Goal: Find specific page/section: Find specific page/section

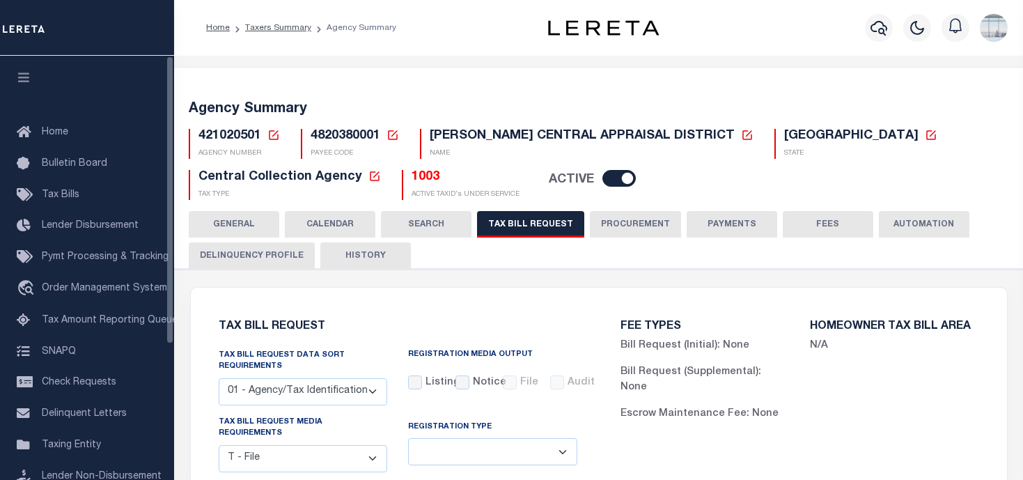
select select "22"
select select "false"
select select "1"
select select
select select "7803021001"
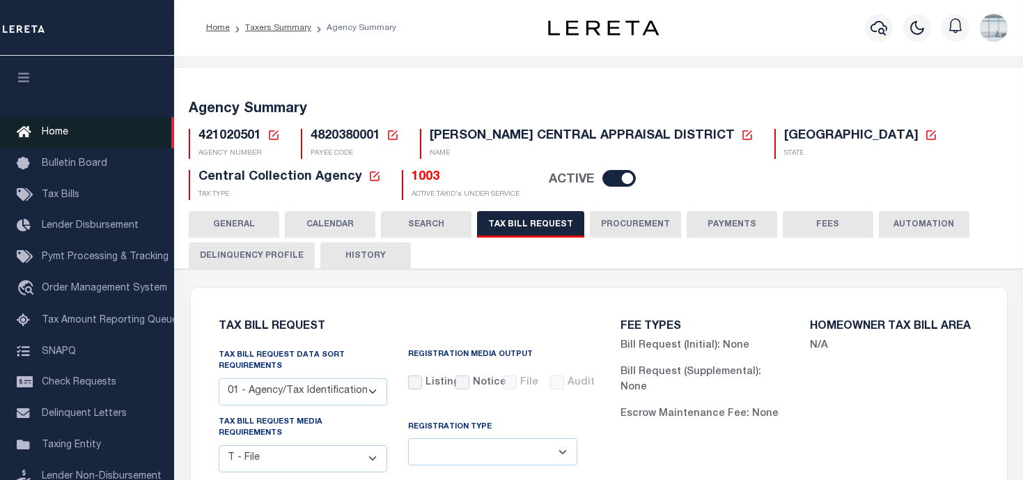
click at [52, 132] on span "Home" at bounding box center [55, 132] width 26 height 10
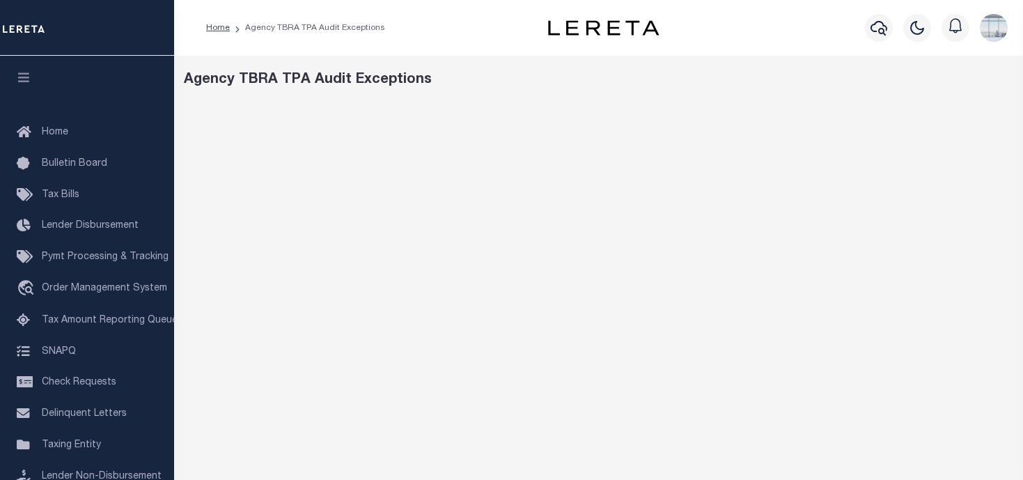
click at [767, 100] on div "Agency TBRA TPA Audit Exceptions" at bounding box center [598, 465] width 849 height 819
click at [838, 98] on div "Agency TBRA TPA Audit Exceptions" at bounding box center [598, 465] width 849 height 819
click at [780, 93] on div "Agency TBRA TPA Audit Exceptions" at bounding box center [598, 465] width 849 height 819
click at [597, 86] on div "Agency TBRA TPA Audit Exceptions" at bounding box center [599, 80] width 830 height 21
click at [780, 81] on div "Agency TBRA TPA Audit Exceptions" at bounding box center [599, 80] width 830 height 21
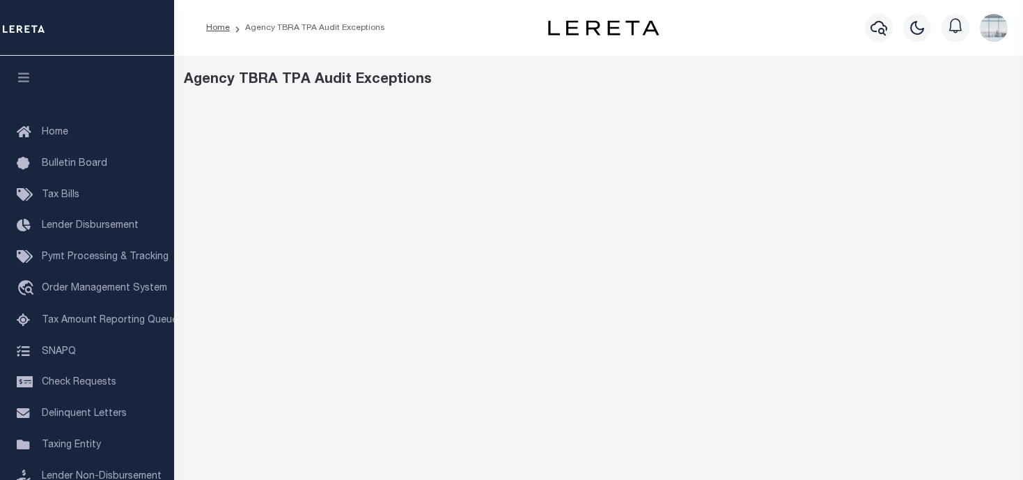
click at [775, 95] on div "Agency TBRA TPA Audit Exceptions" at bounding box center [598, 465] width 849 height 819
click at [540, 98] on div "Agency TBRA TPA Audit Exceptions" at bounding box center [598, 465] width 849 height 819
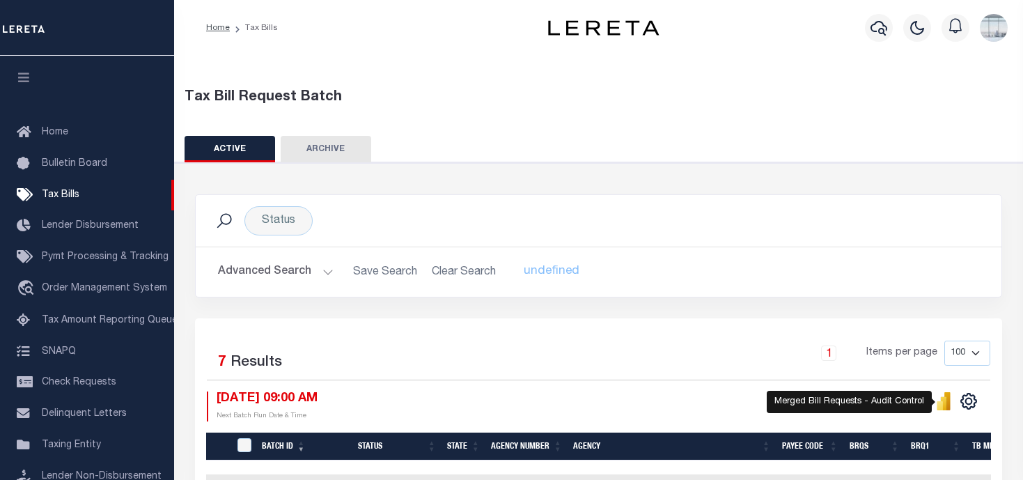
click at [946, 408] on icon "" at bounding box center [943, 402] width 6 height 13
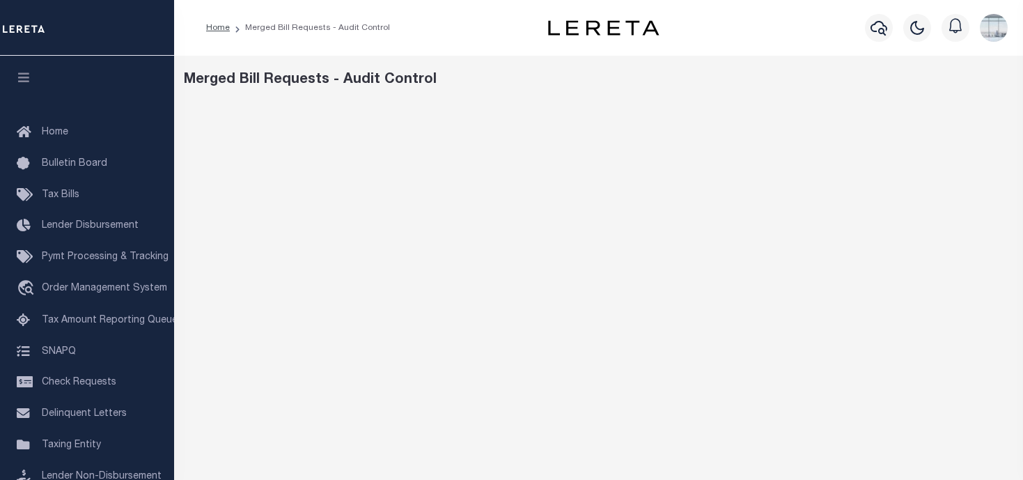
click at [612, 82] on div "Merged Bill Requests - Audit Control" at bounding box center [599, 80] width 830 height 21
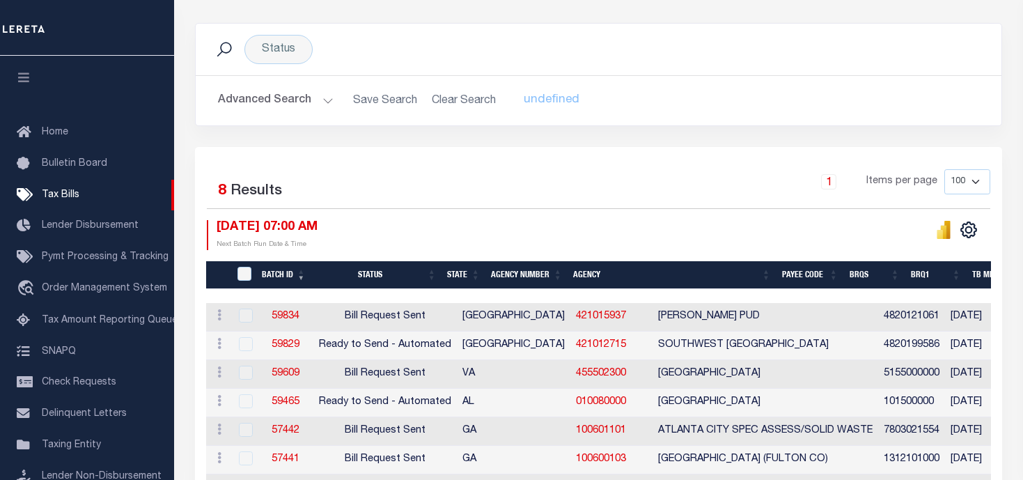
scroll to position [32, 0]
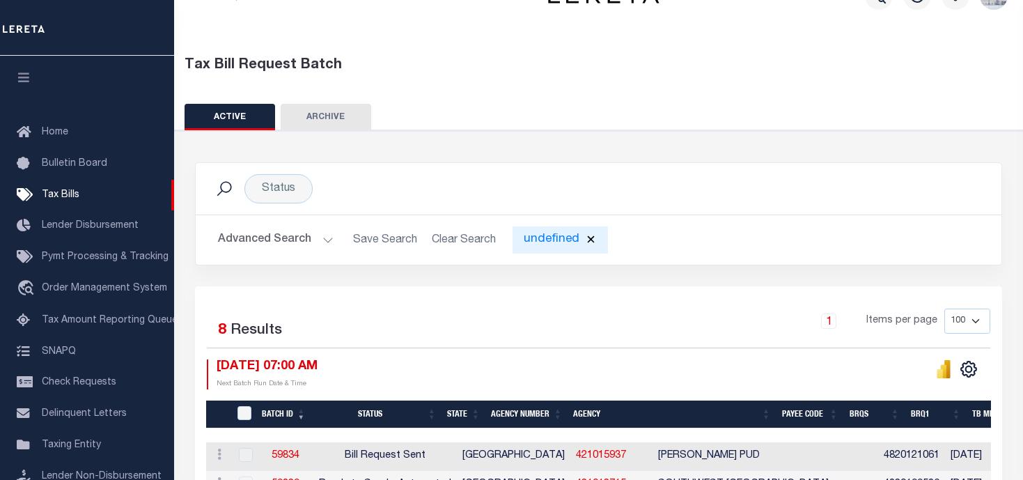
click at [537, 242] on div "undefined" at bounding box center [559, 239] width 95 height 27
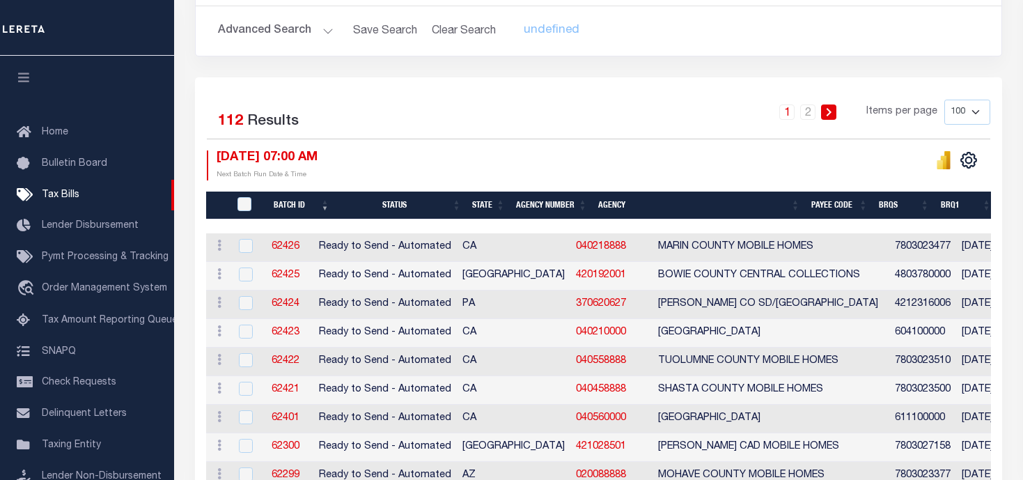
scroll to position [171, 0]
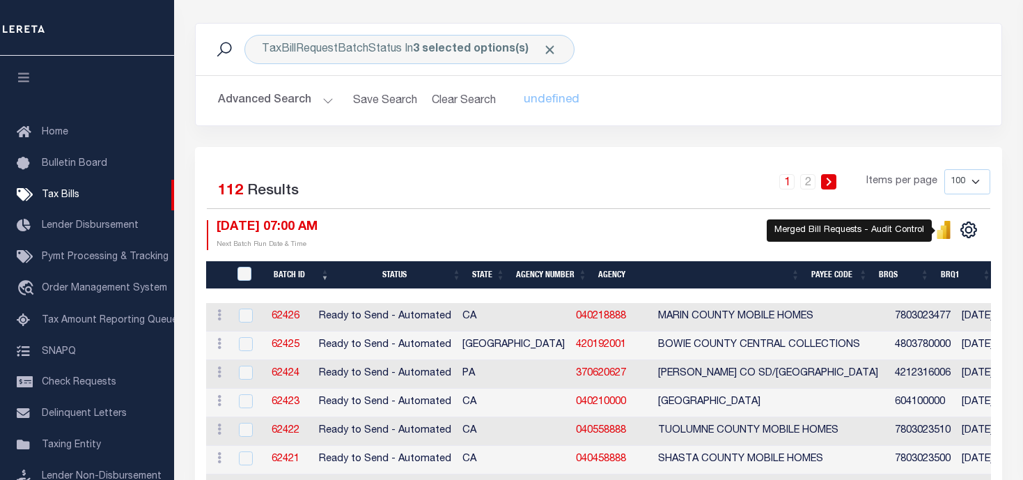
click at [945, 232] on icon "" at bounding box center [943, 231] width 6 height 13
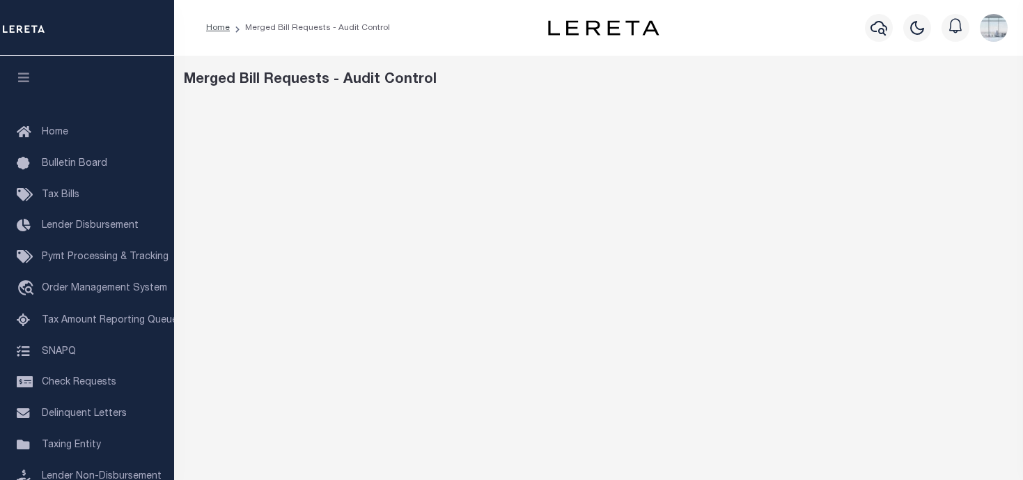
scroll to position [278, 0]
